Goal: Task Accomplishment & Management: Manage account settings

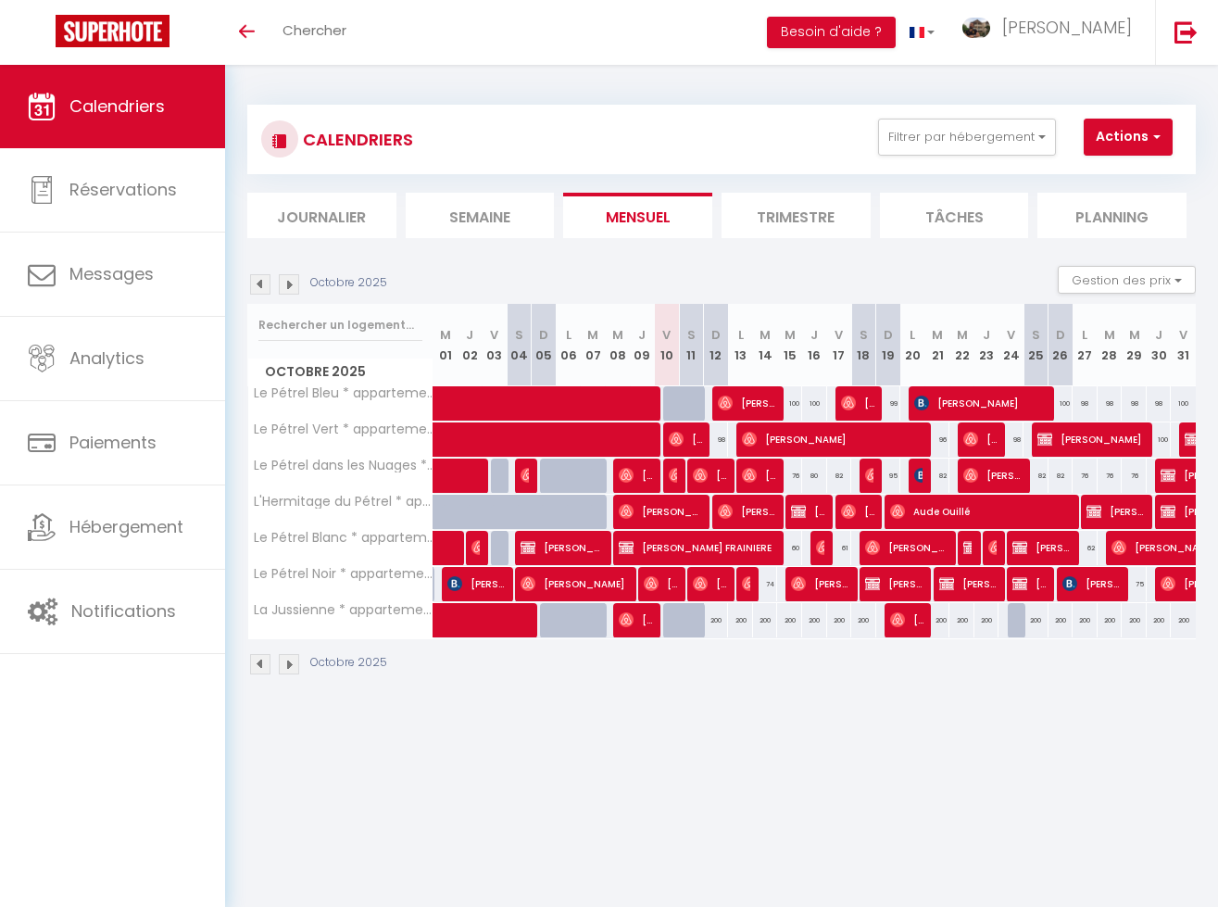
select select
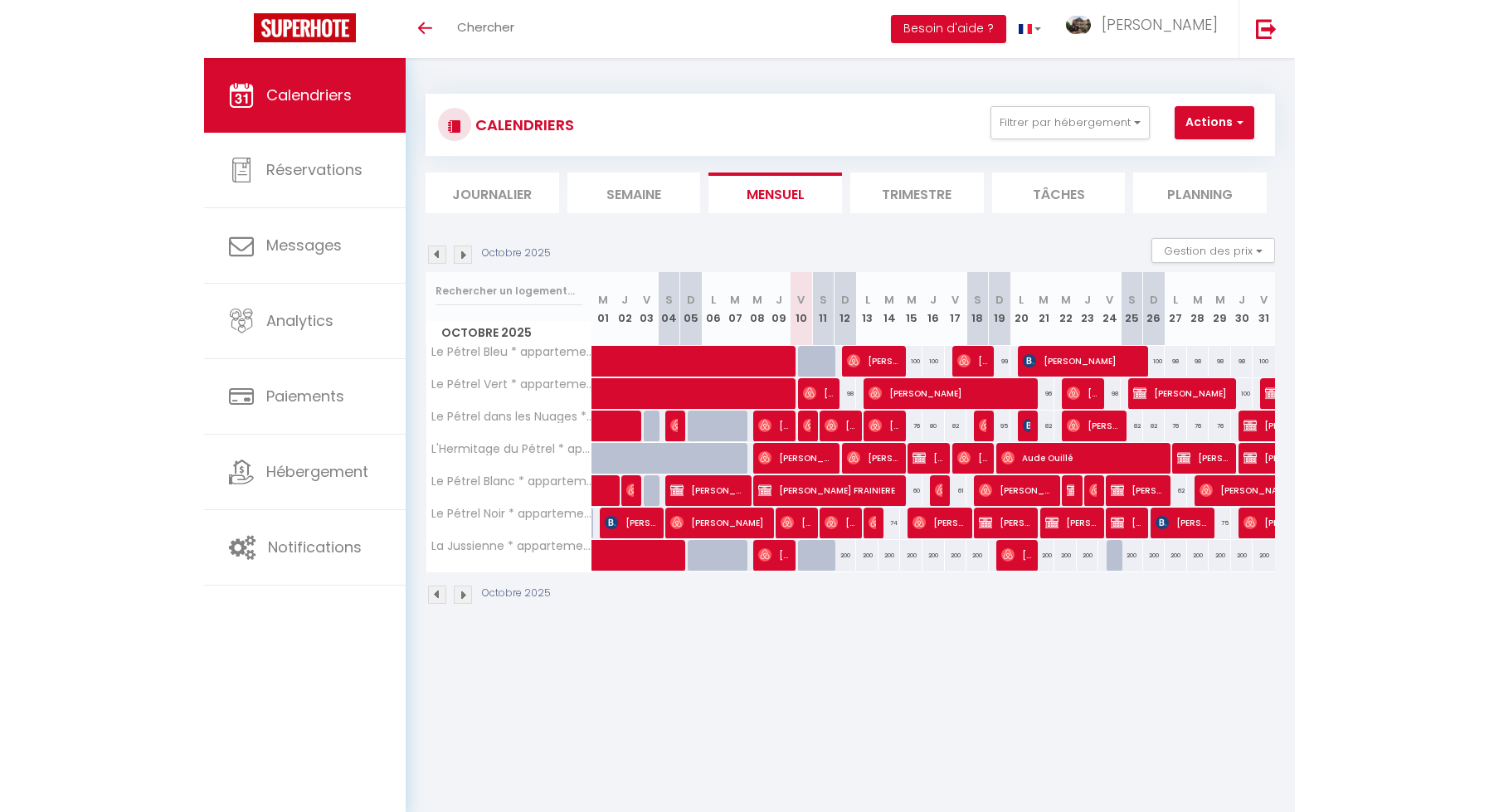
scroll to position [58, 0]
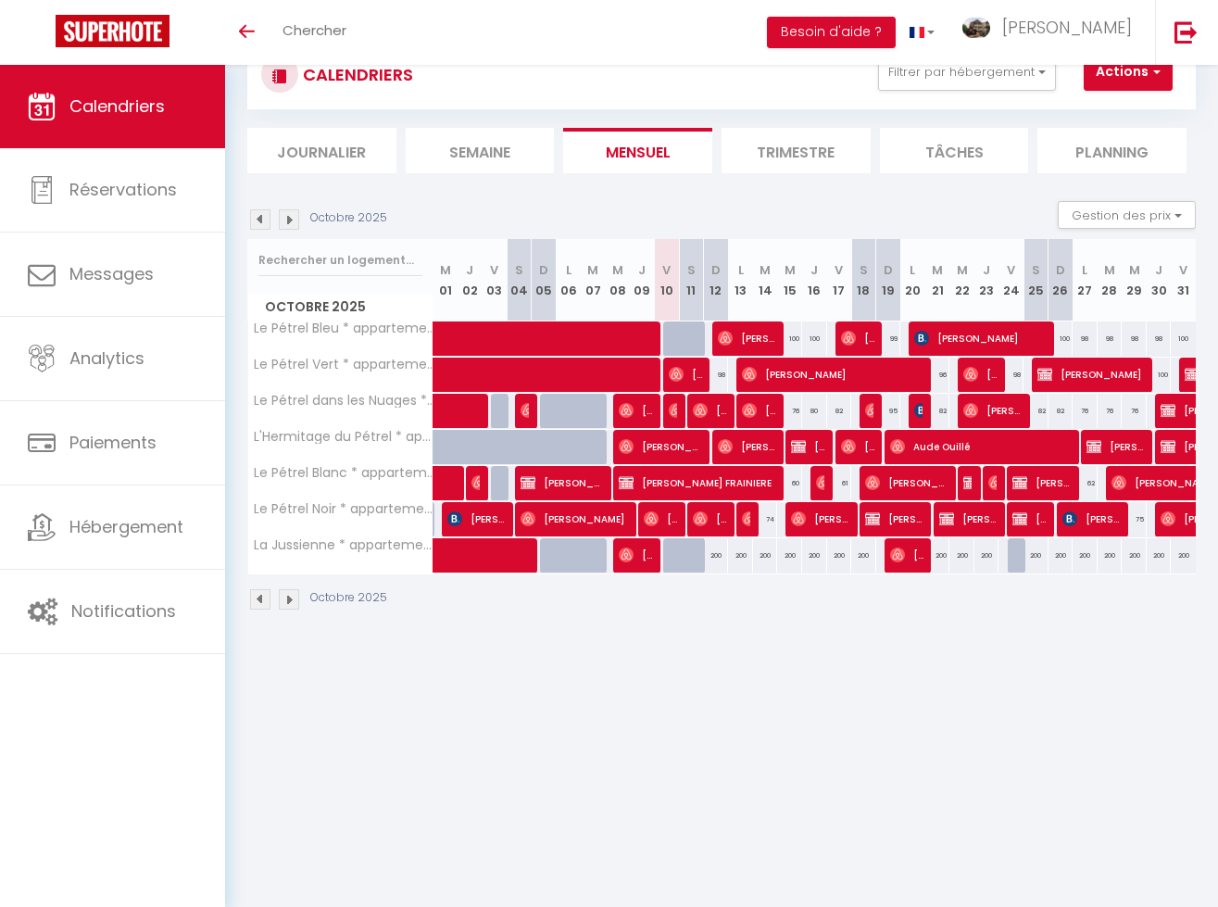
select select
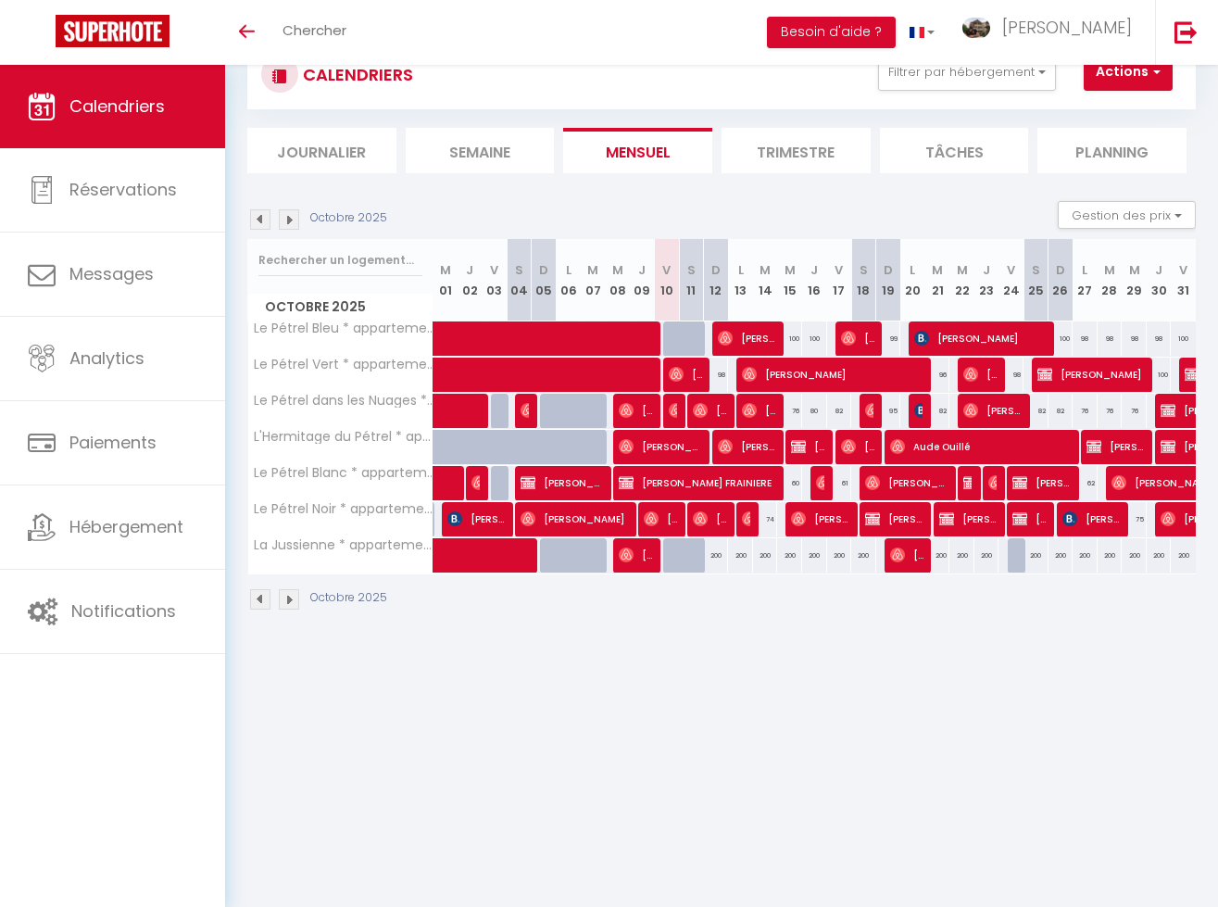
select select
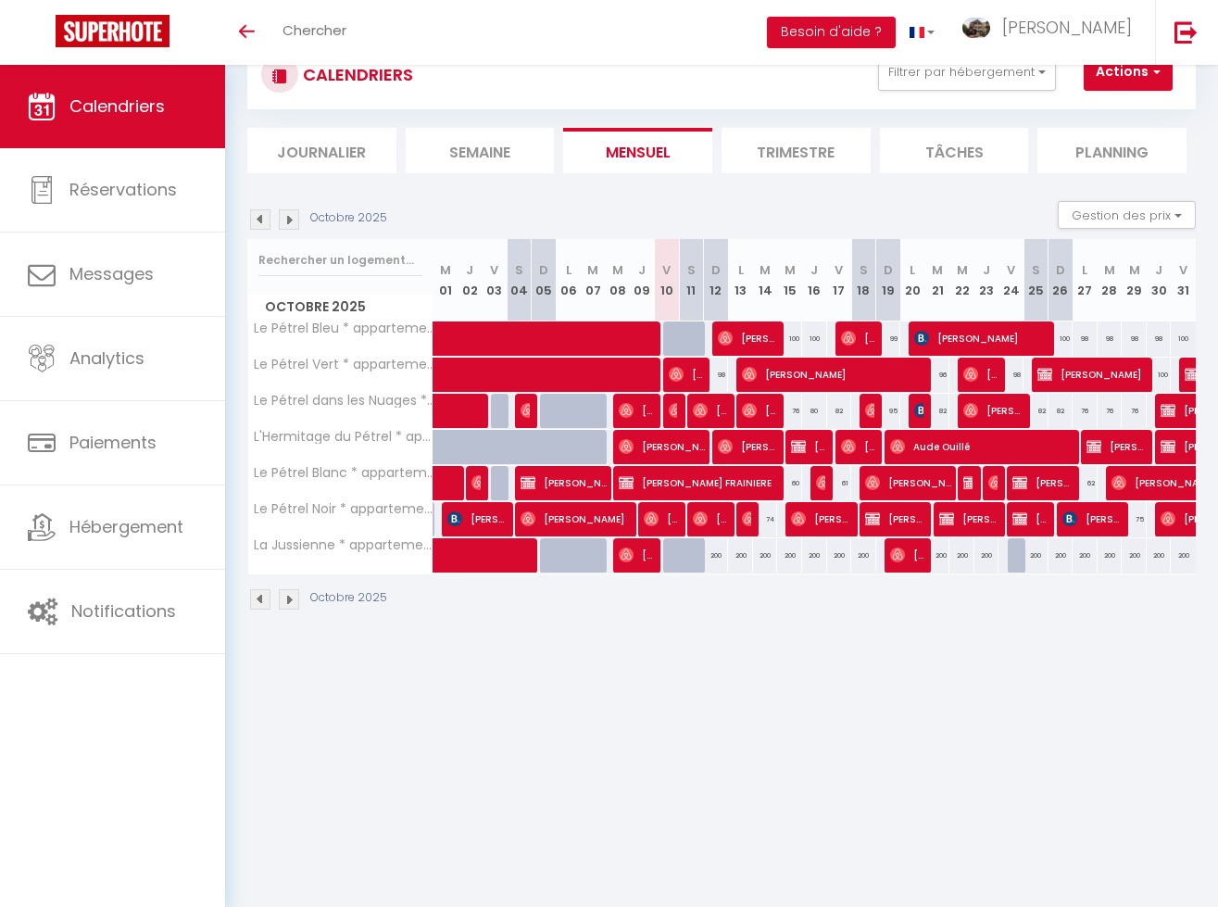
select select
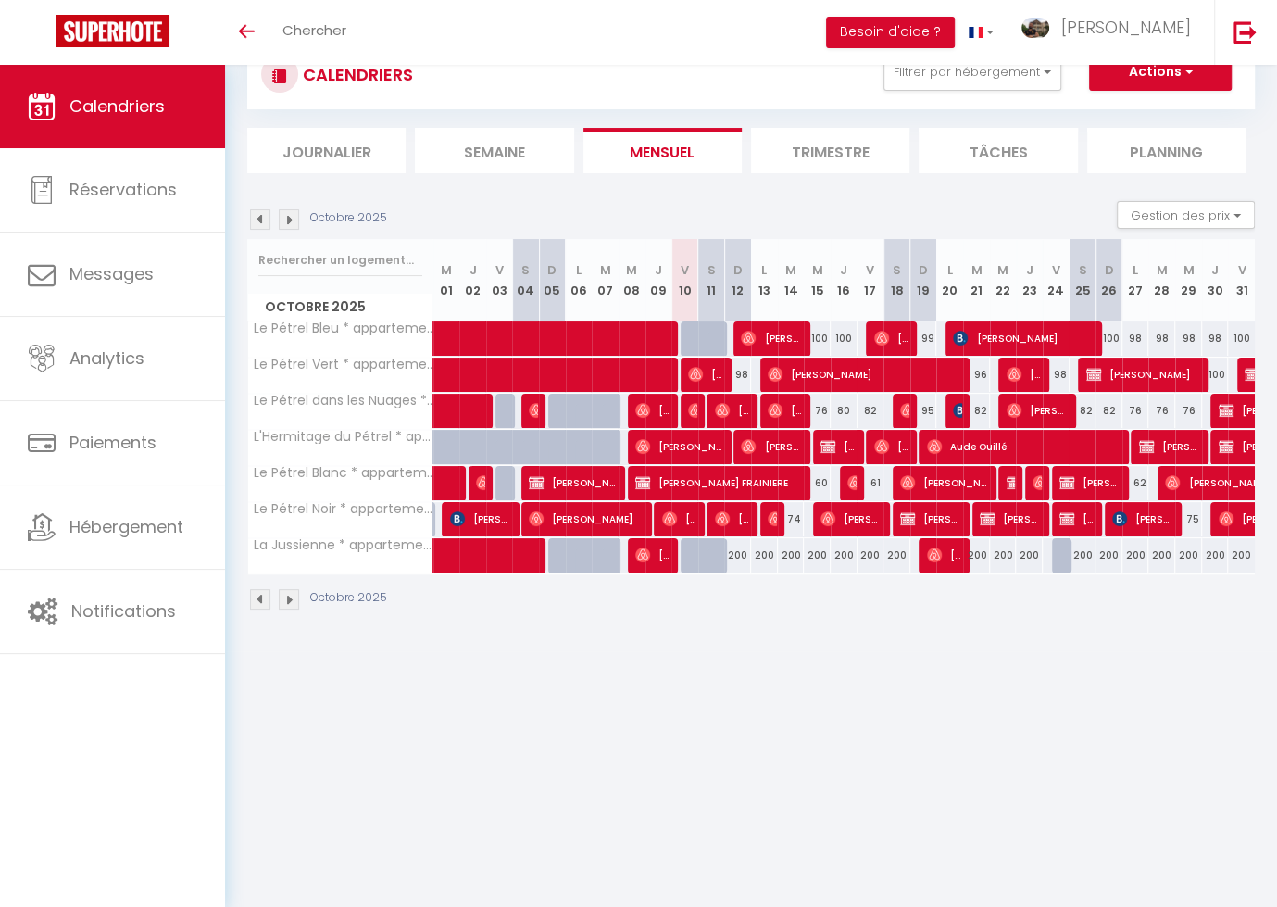
select select
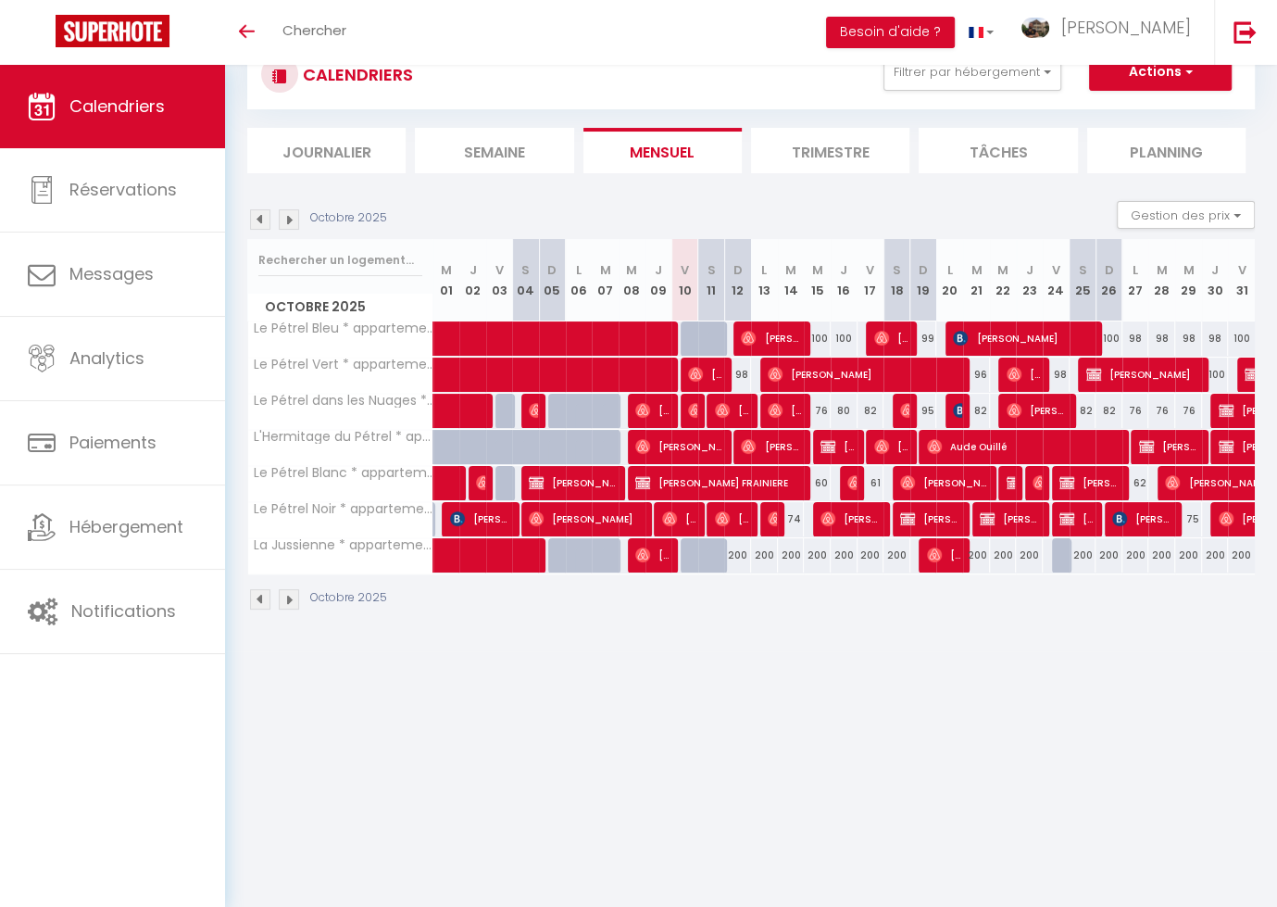
select select
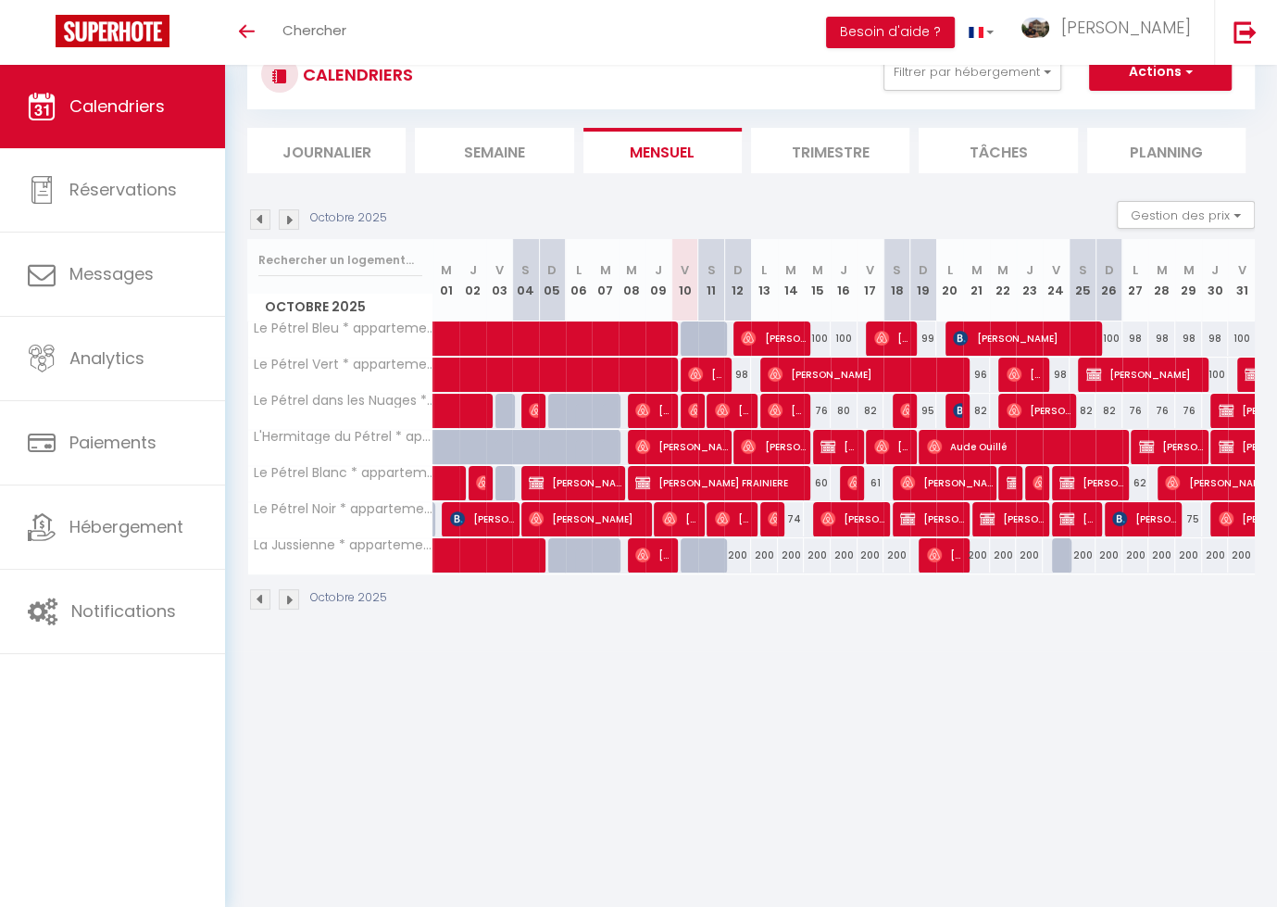
select select
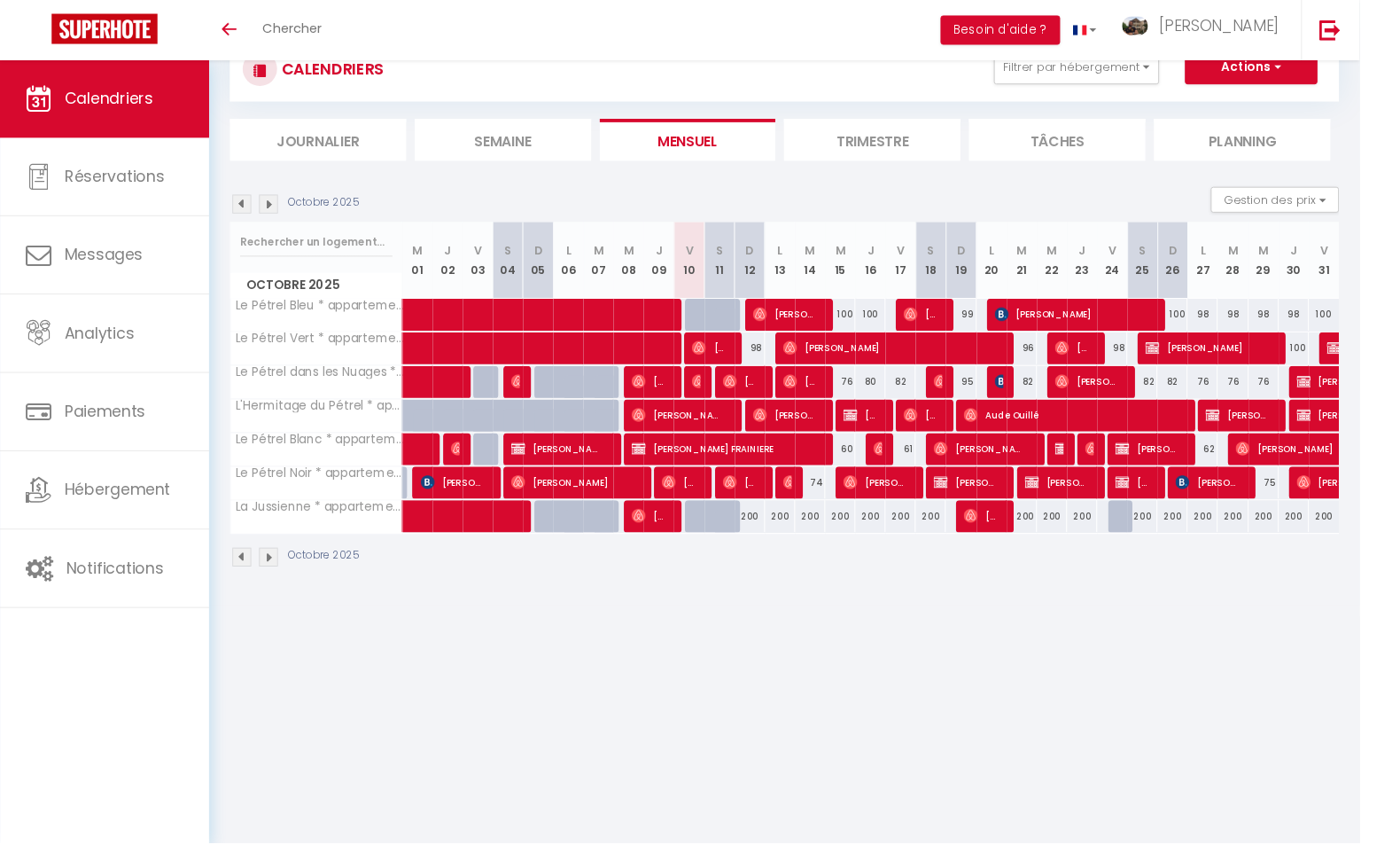
select select
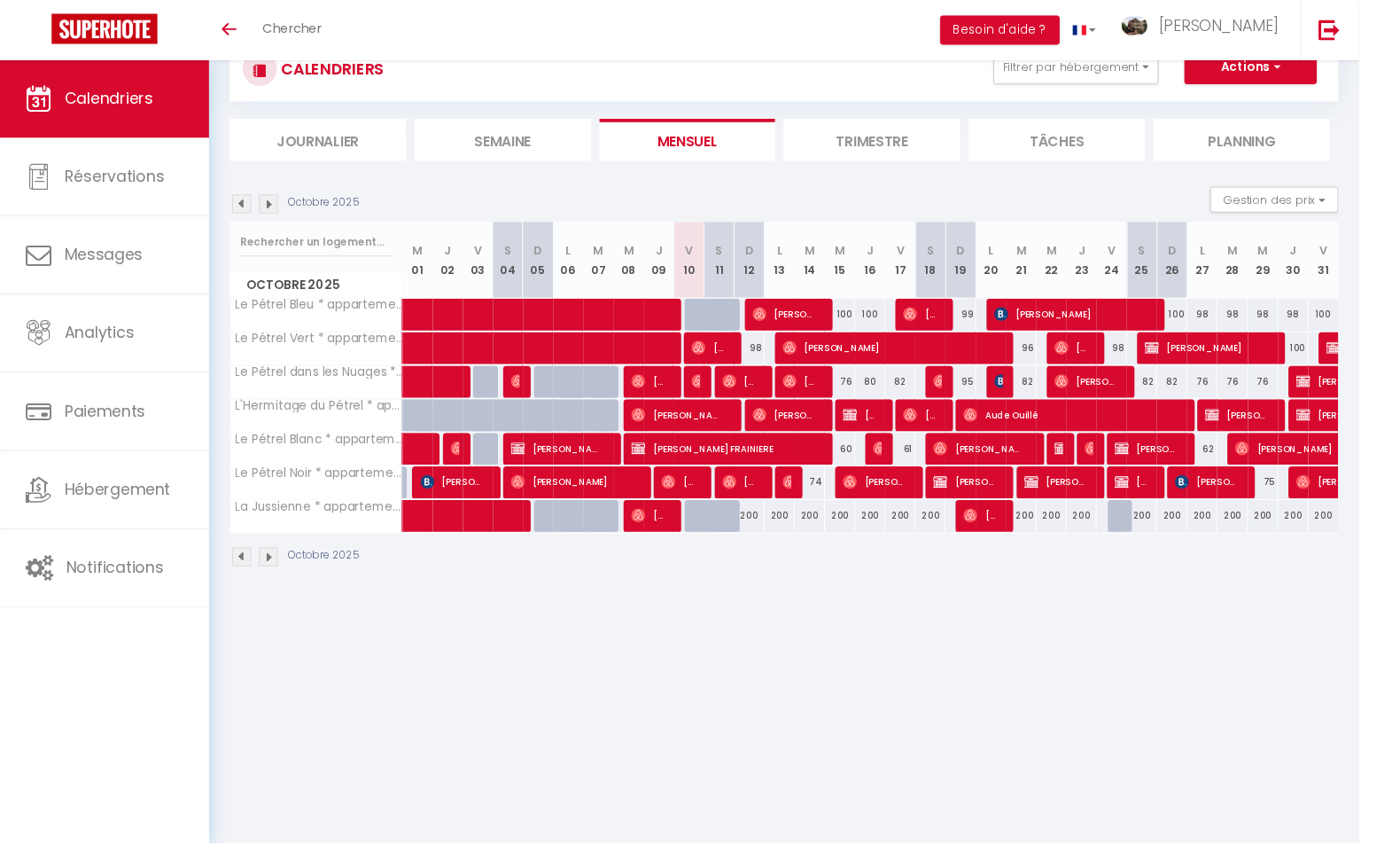
select select
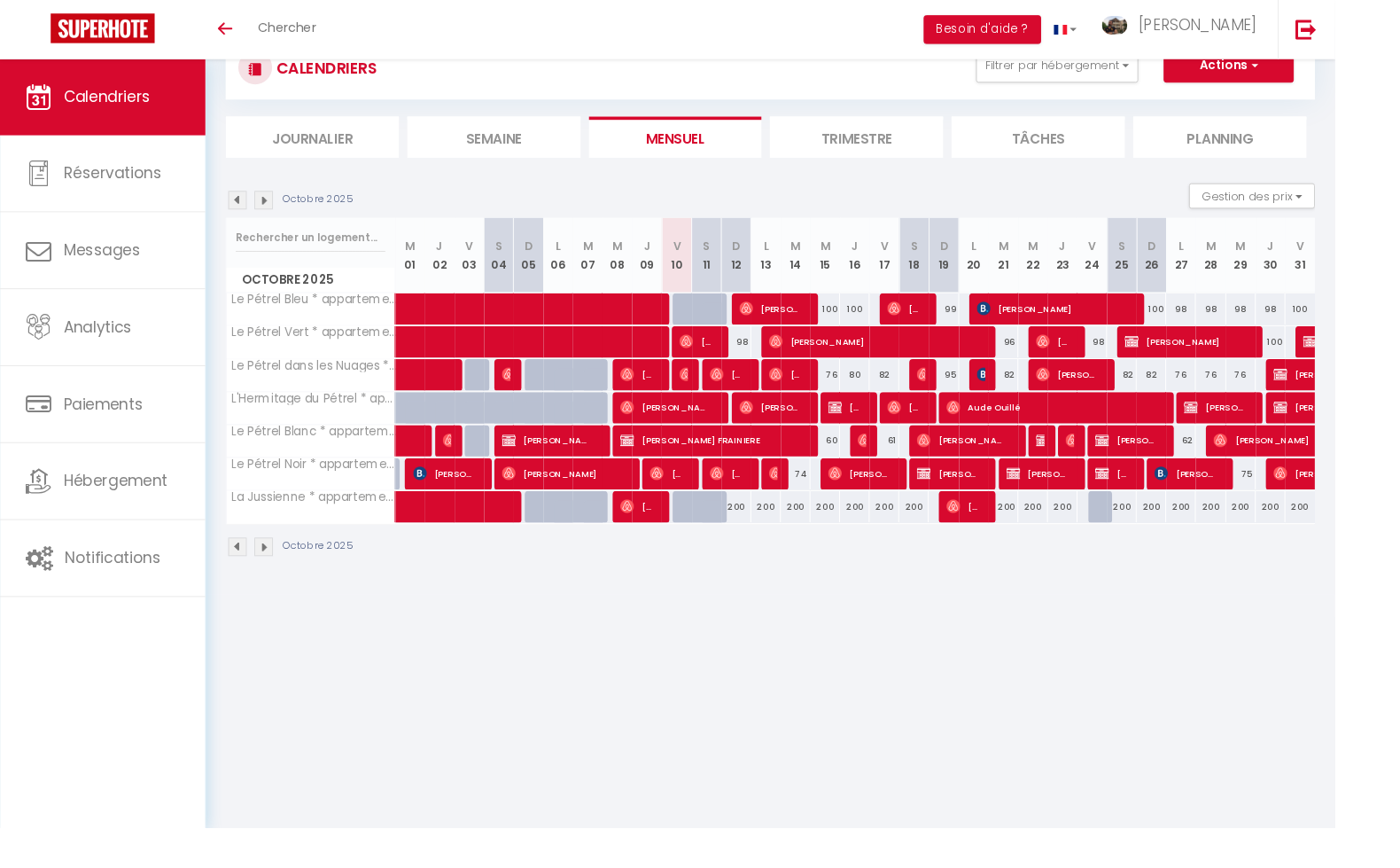
select select
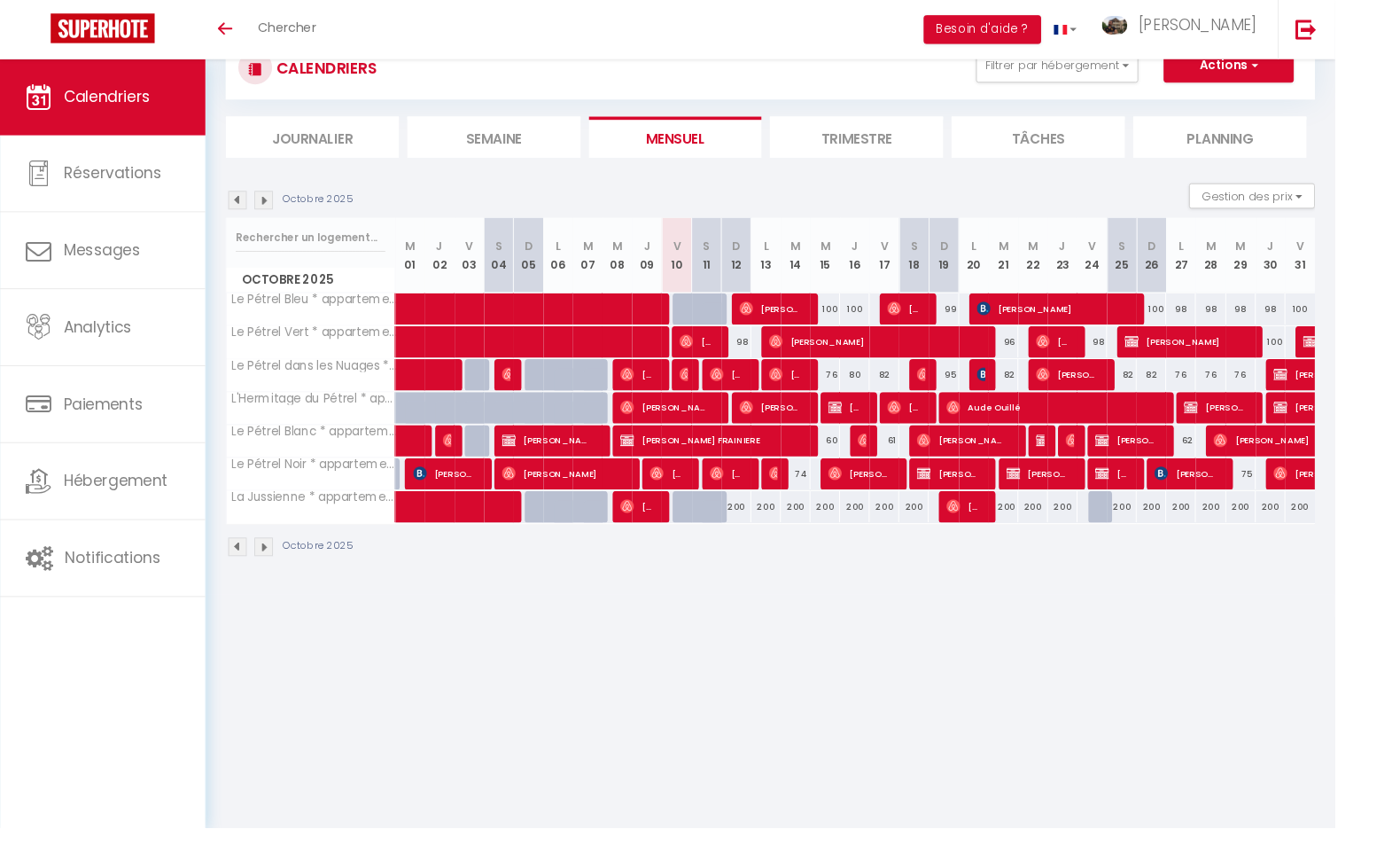
select select
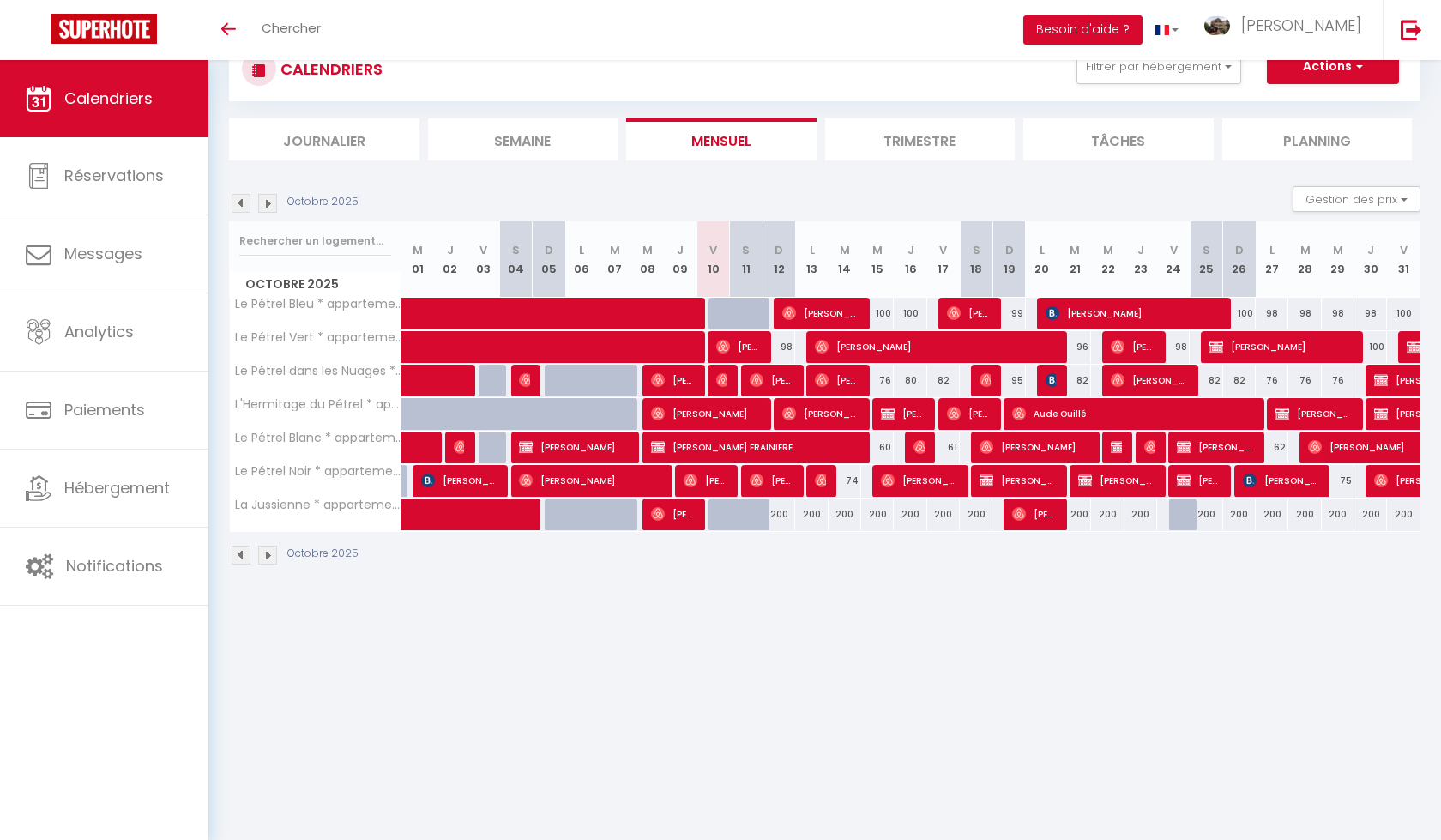
select select
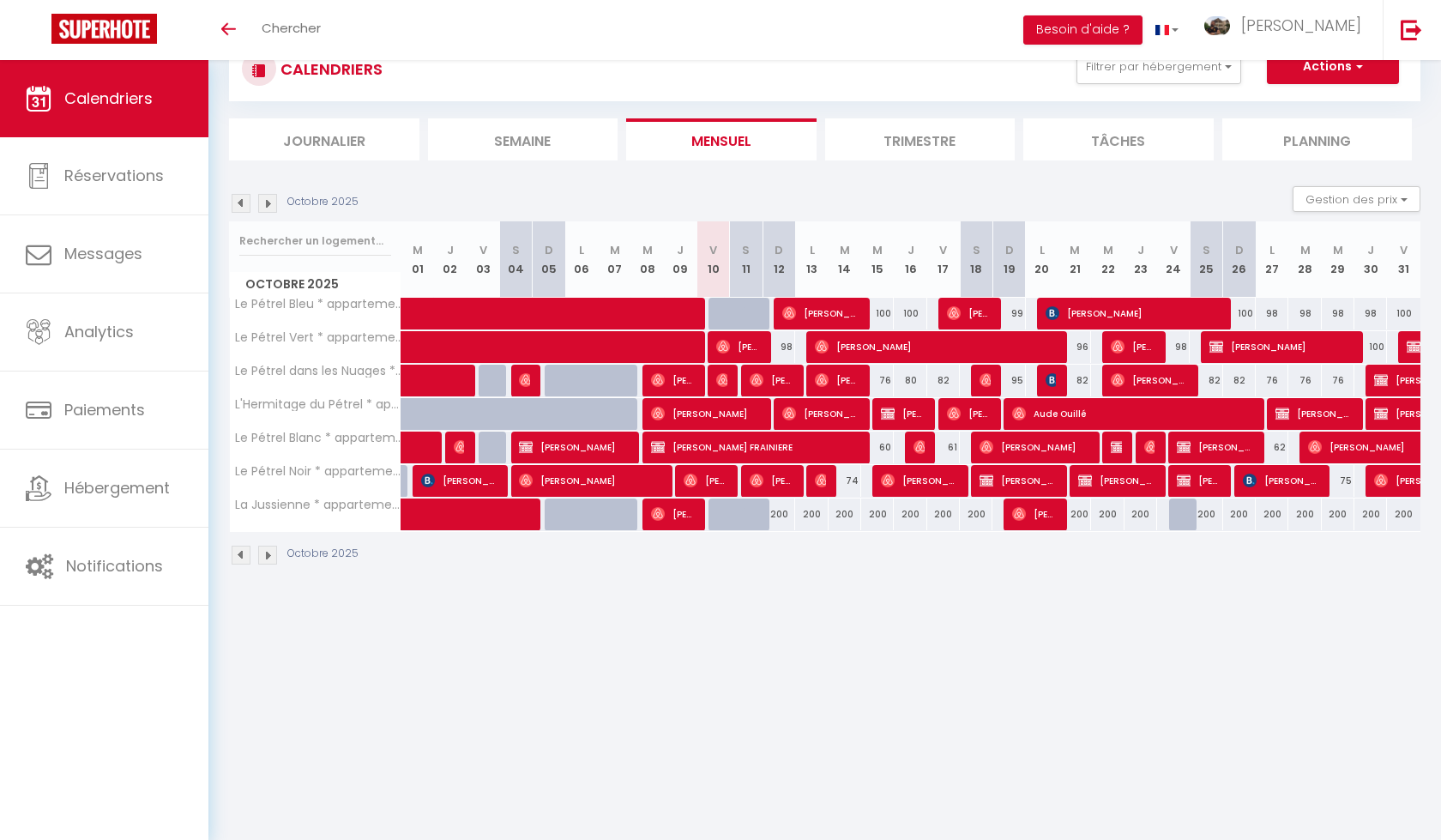
select select
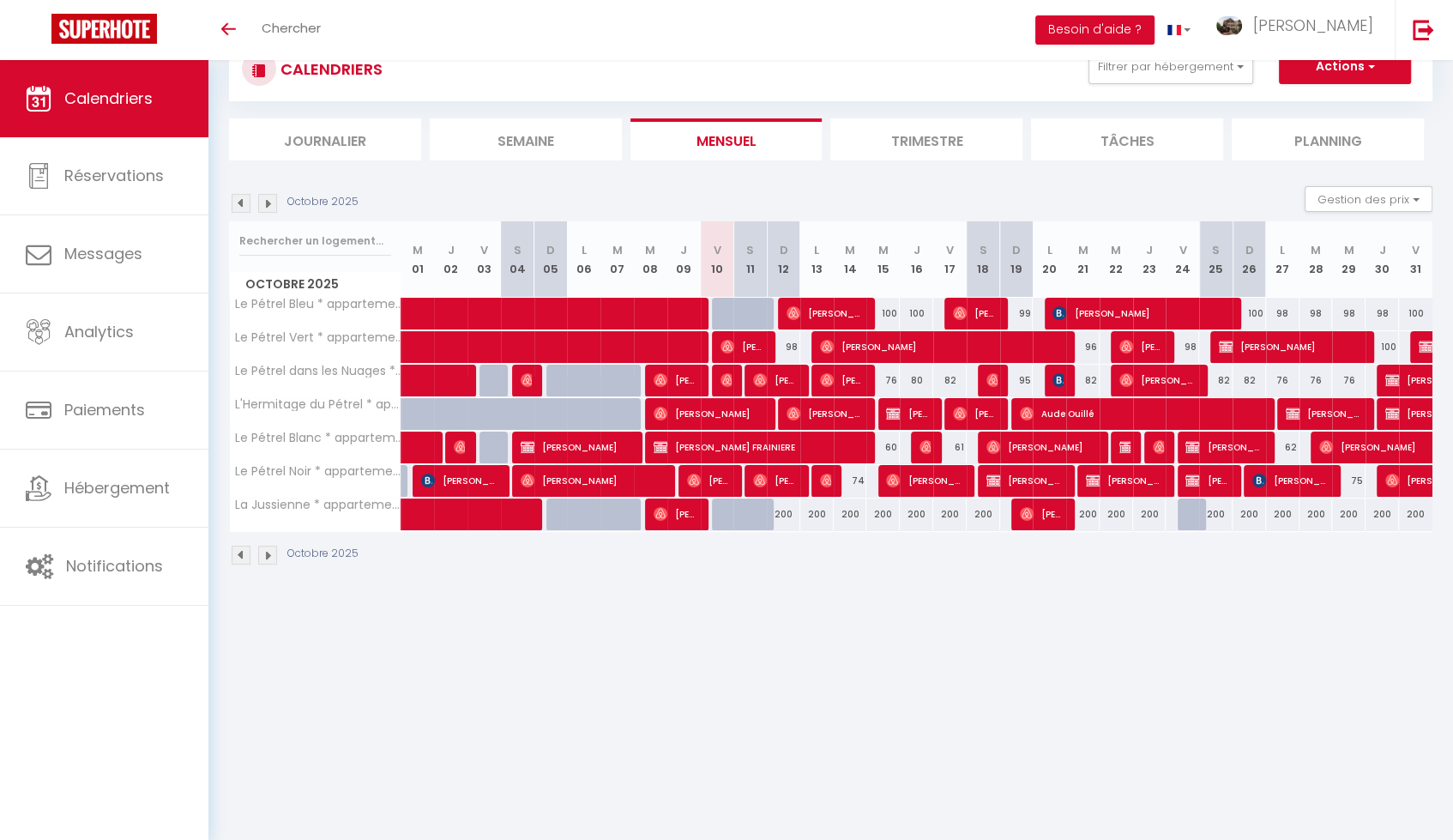
select select
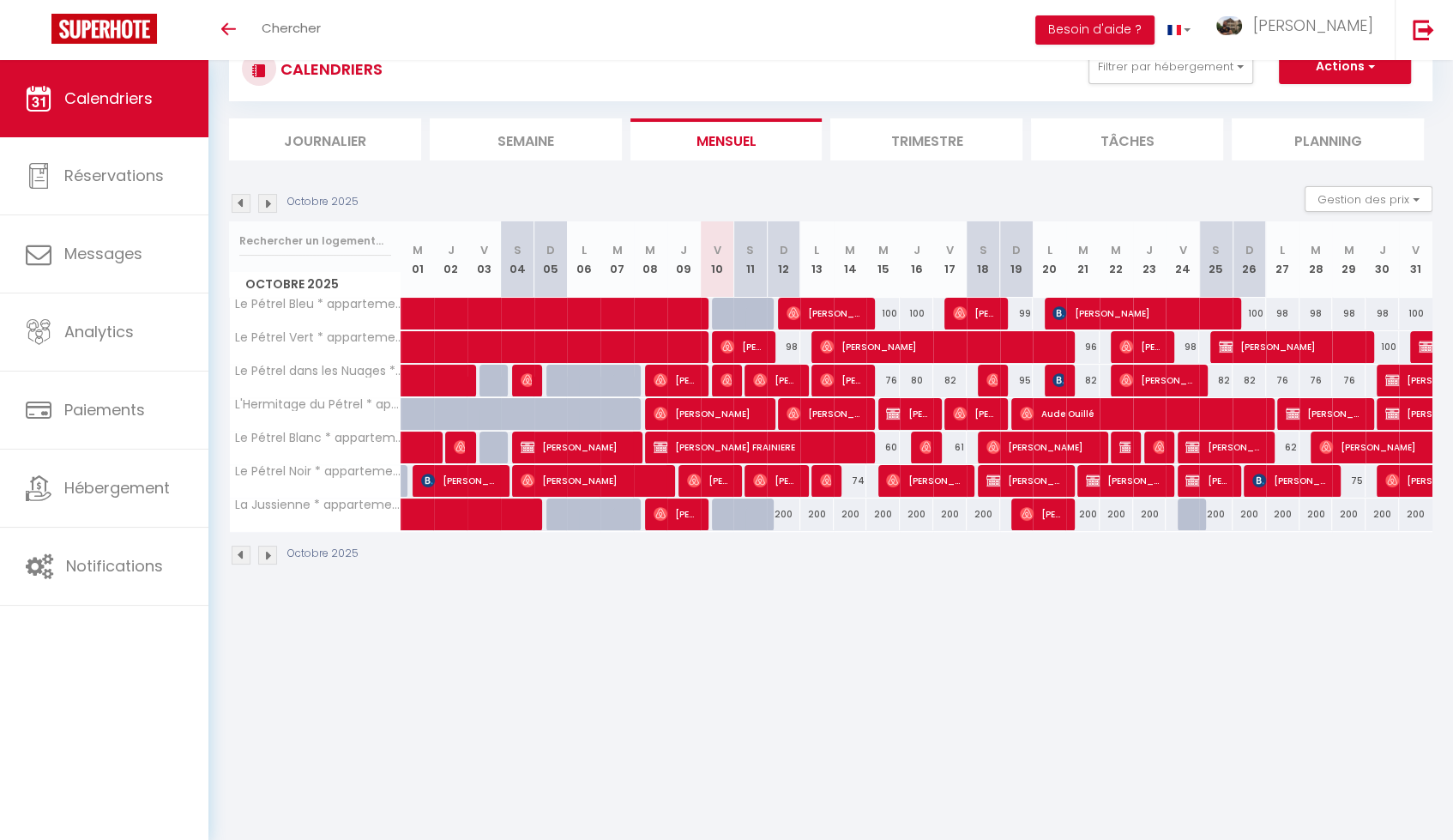
select select
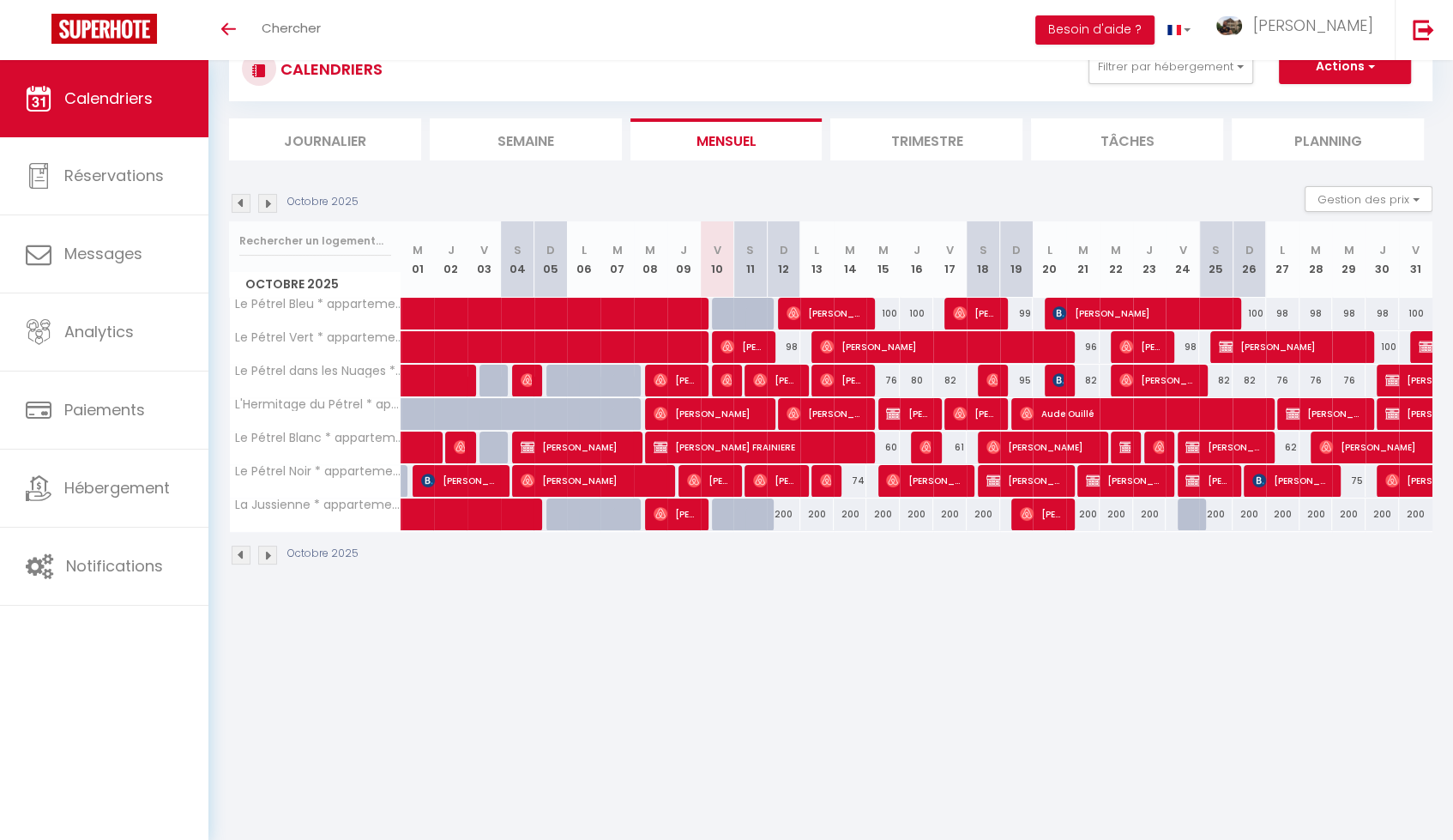
select select
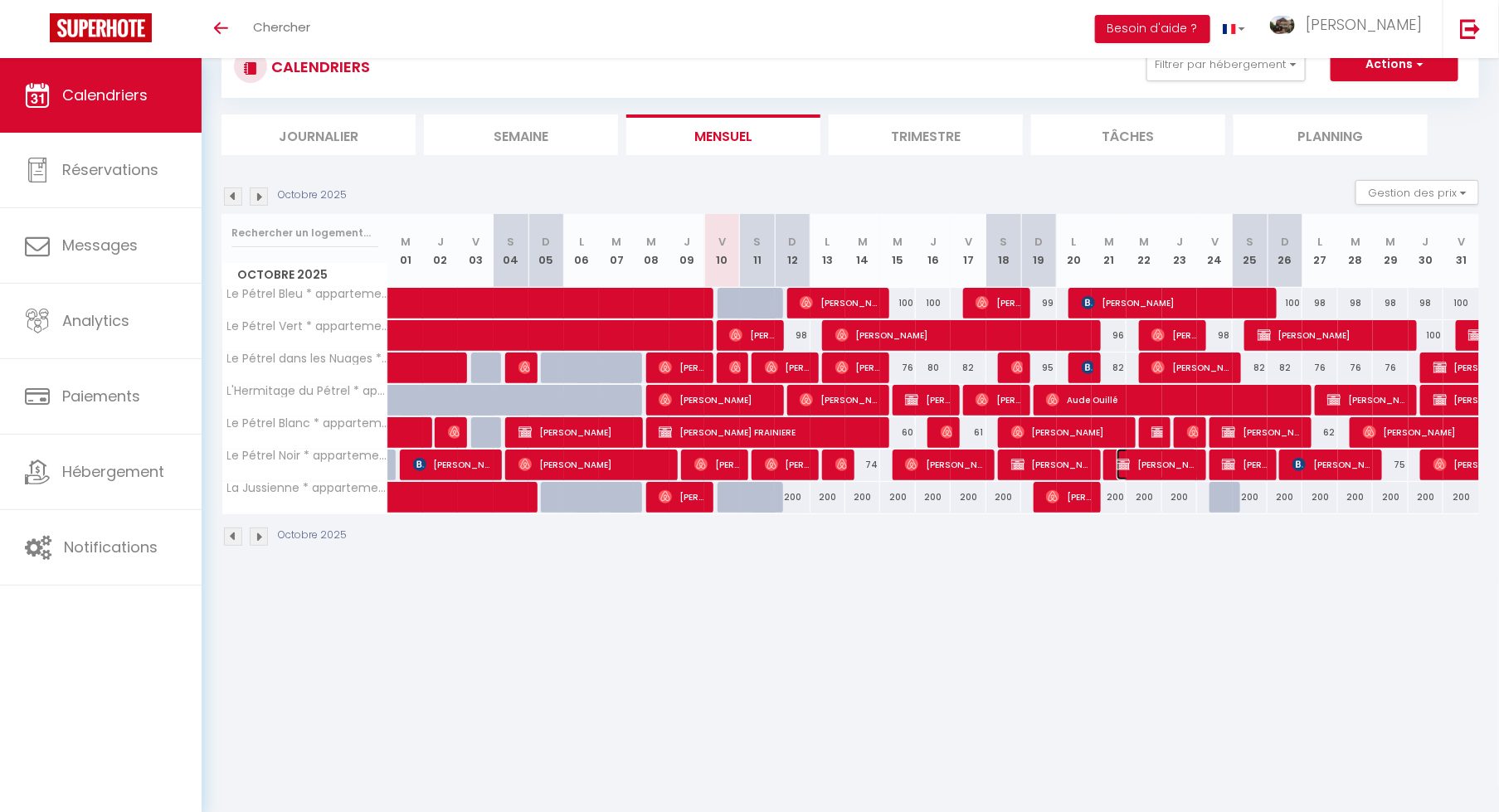
click at [1090, 466] on span "[PERSON_NAME]" at bounding box center [1157, 464] width 81 height 31
select select "OK"
select select "0"
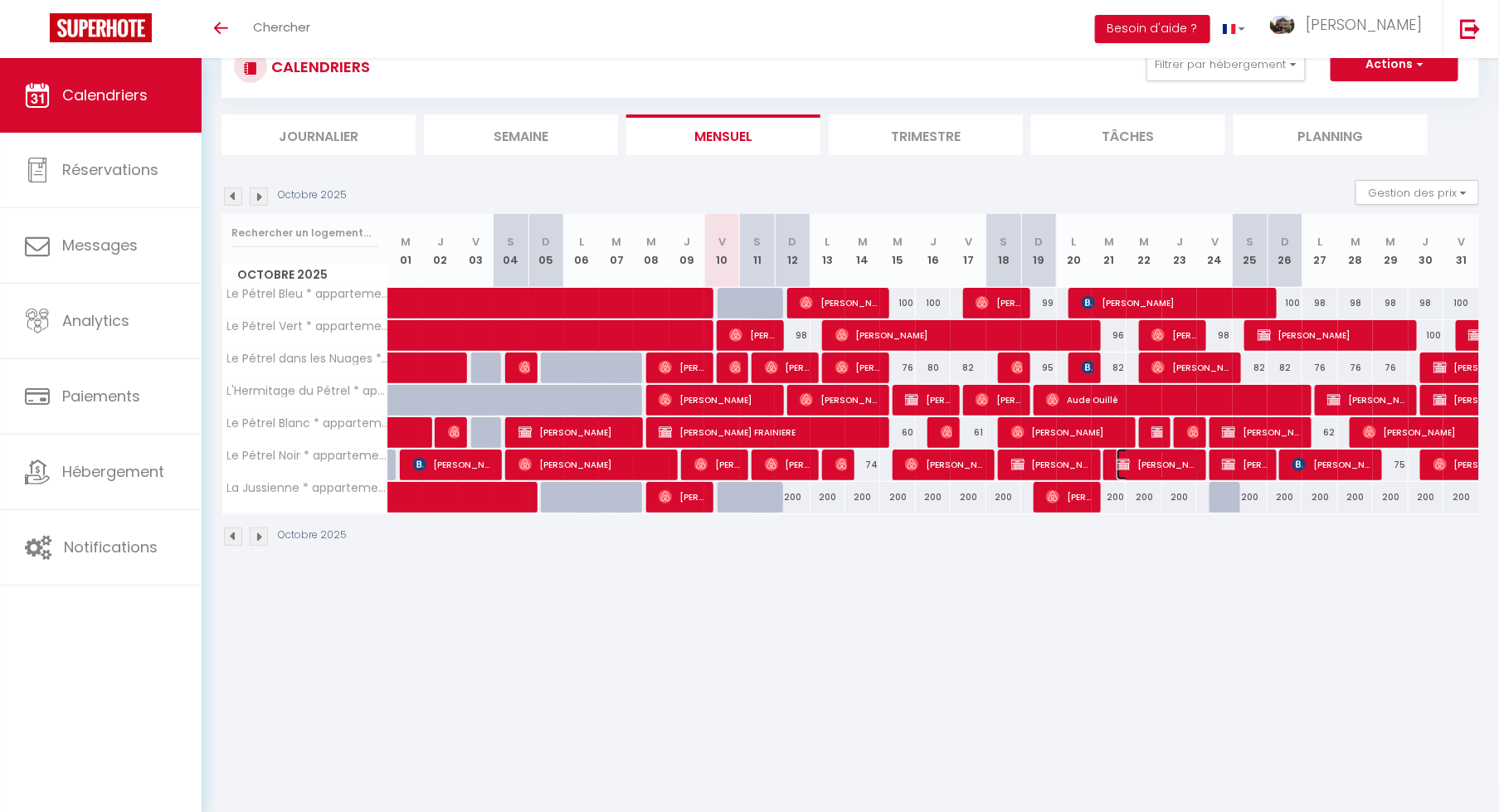
select select "0"
select select
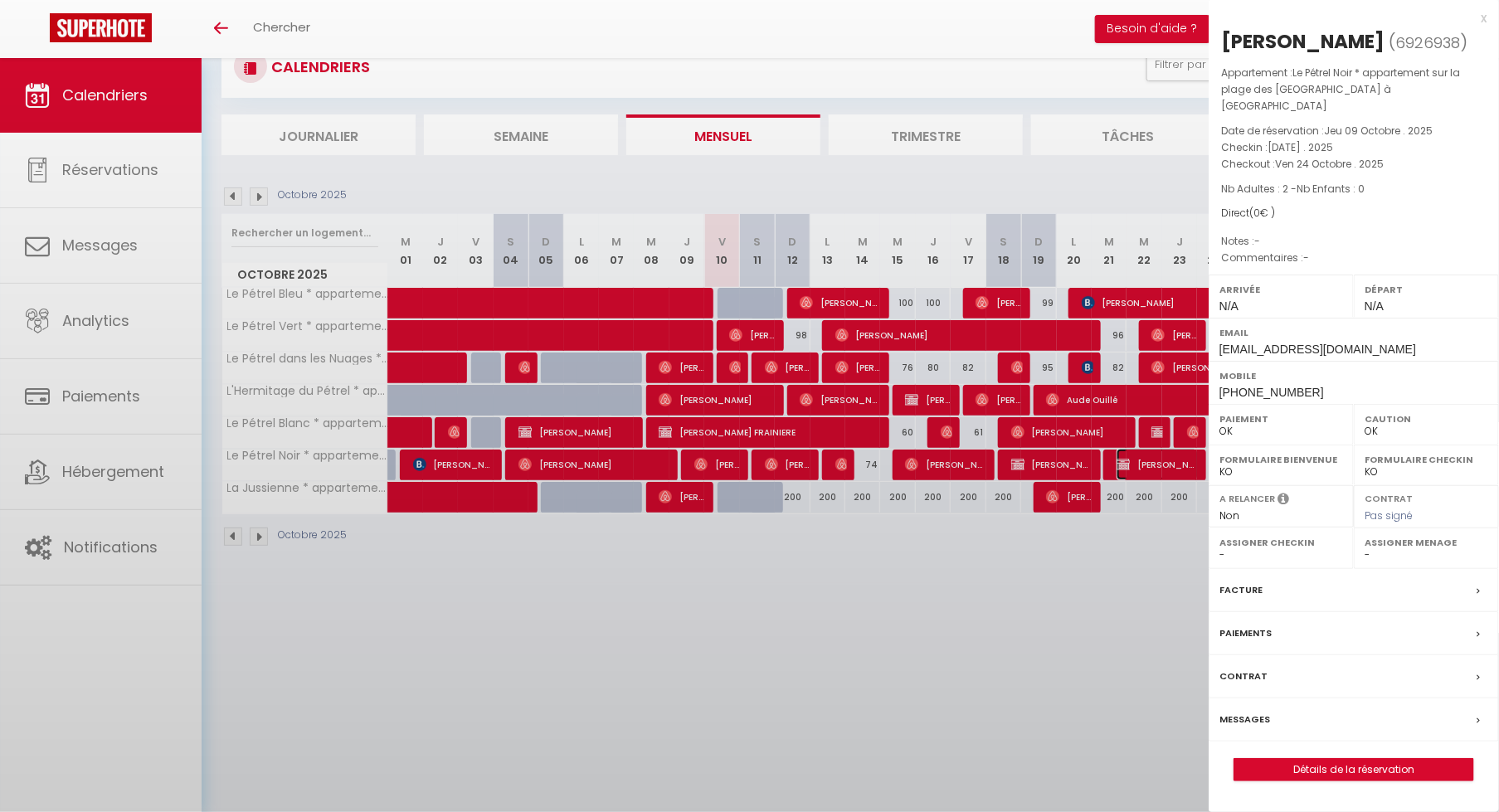
select select "6257"
